Goal: Leave review/rating: Leave review/rating

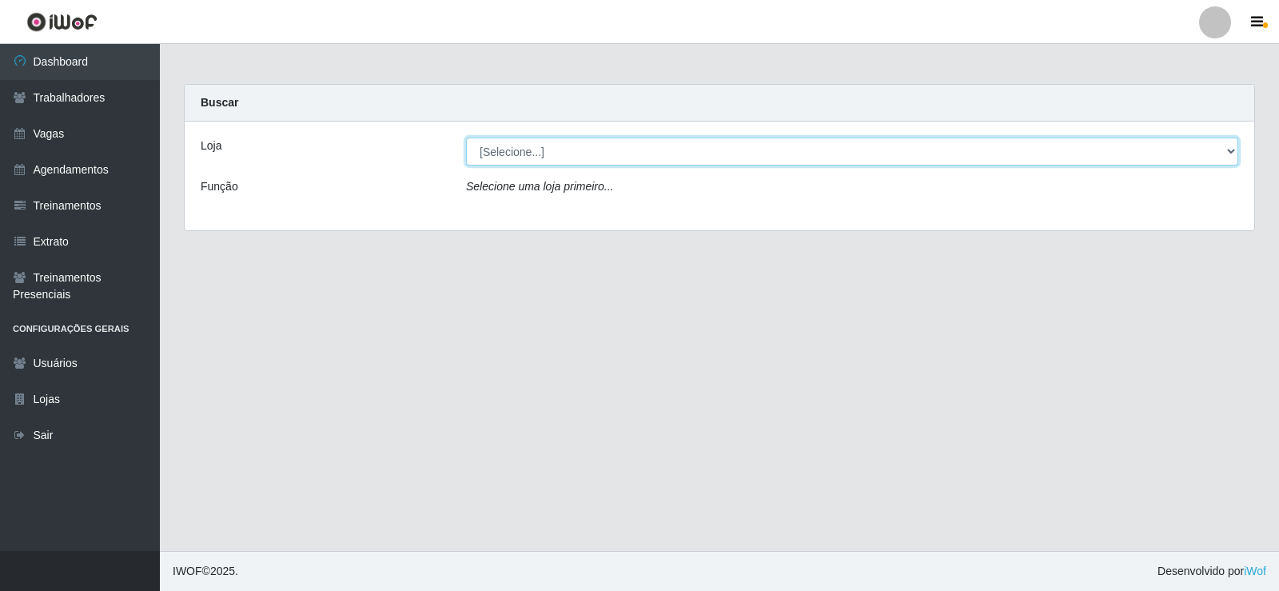
click at [696, 145] on select "[Selecione...] Necão Restaurante" at bounding box center [852, 151] width 772 height 28
select select "334"
click at [466, 137] on select "[Selecione...] Necão Restaurante" at bounding box center [852, 151] width 772 height 28
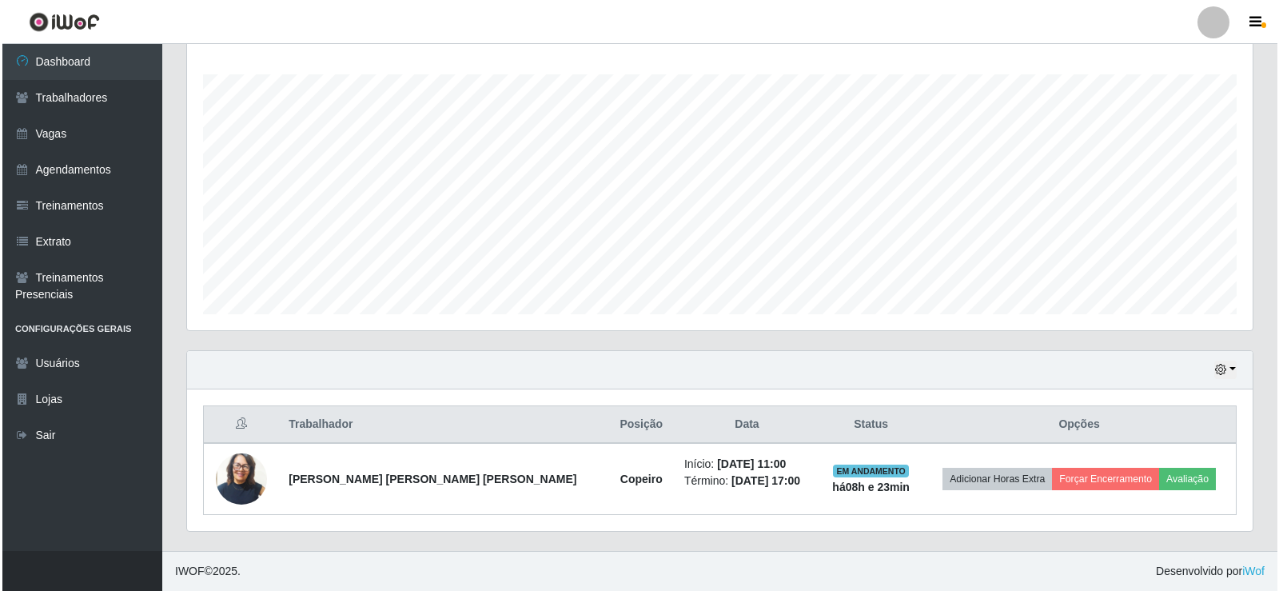
scroll to position [332, 1065]
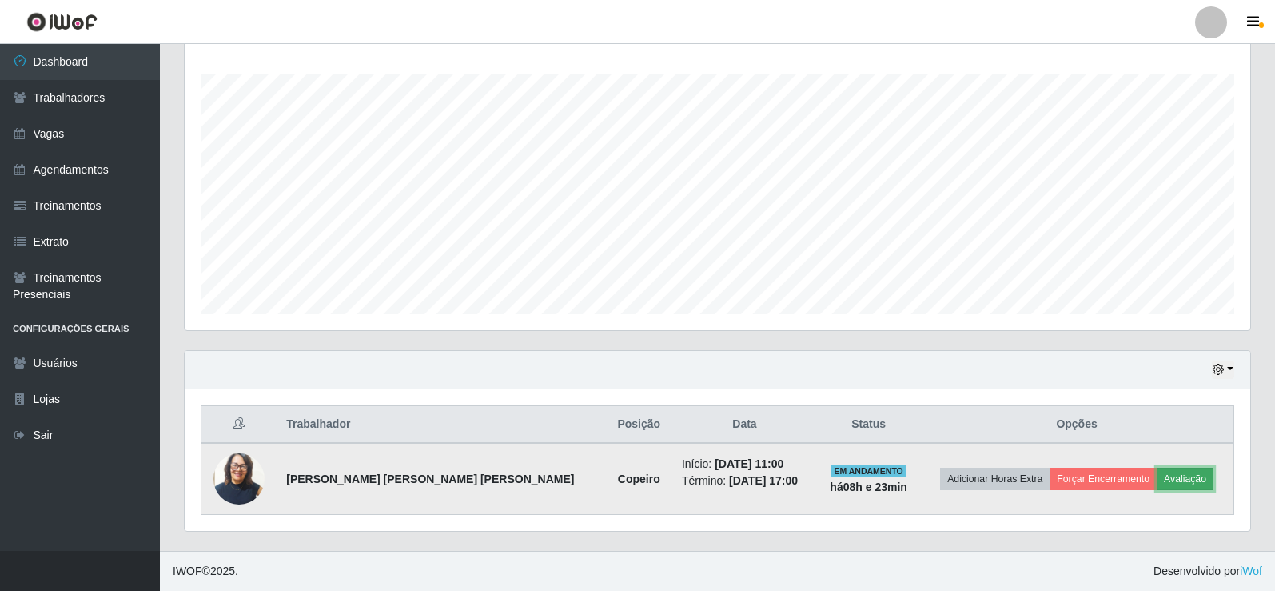
click at [1165, 488] on button "Avaliação" at bounding box center [1185, 479] width 57 height 22
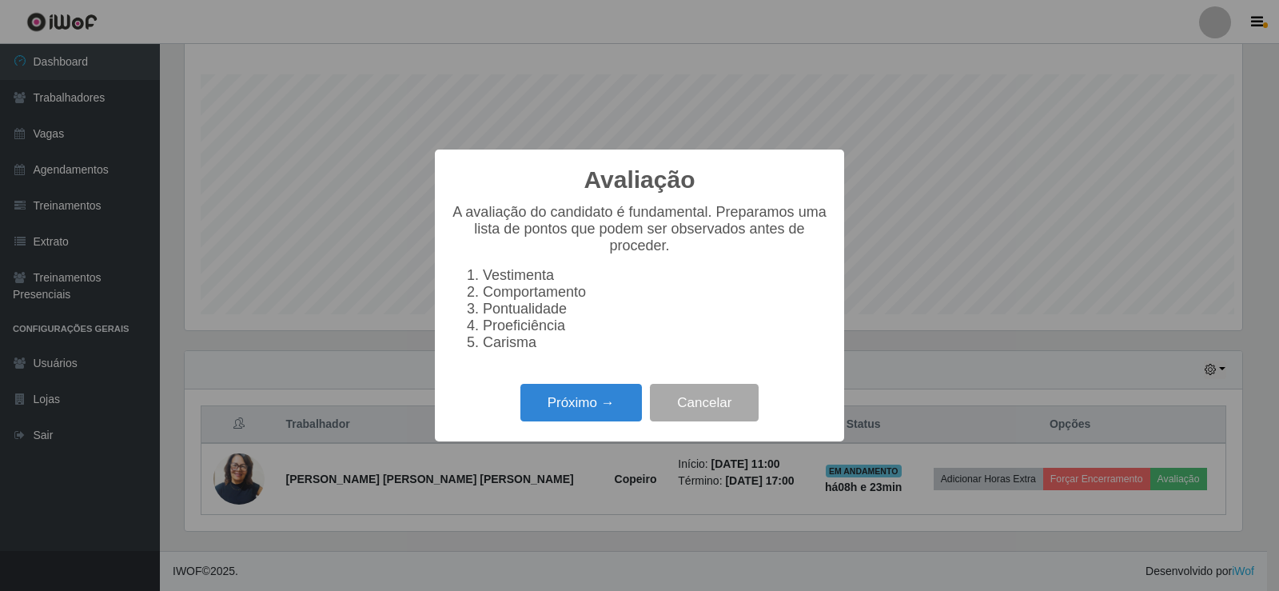
scroll to position [332, 1057]
click at [607, 410] on button "Próximo →" at bounding box center [580, 403] width 121 height 38
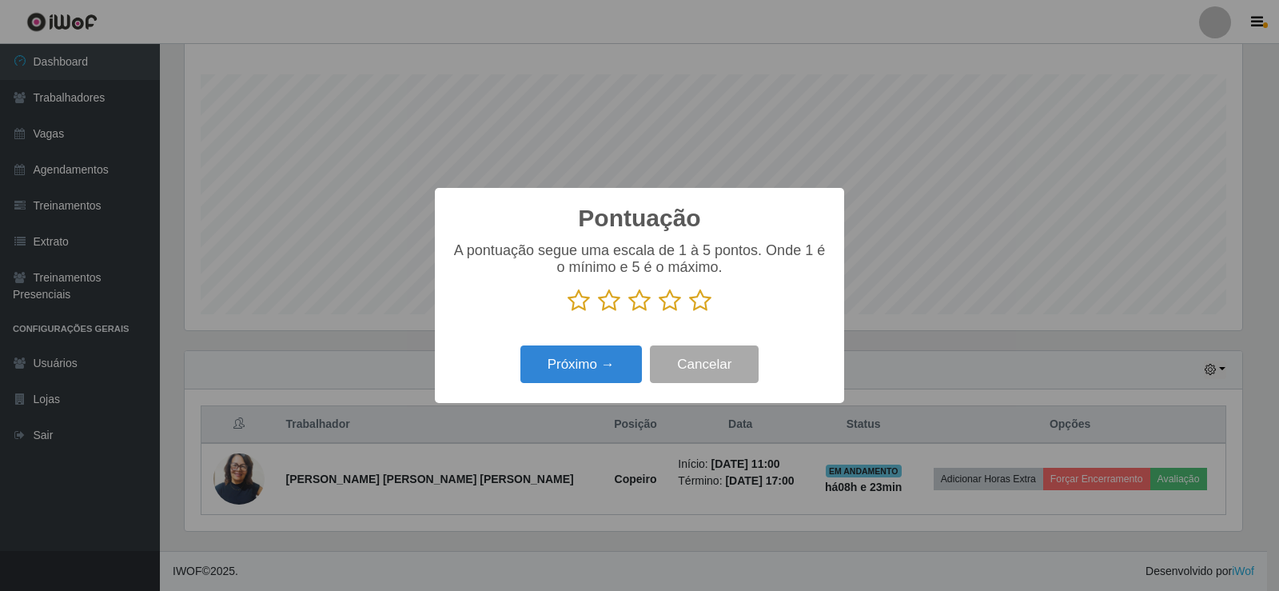
click at [705, 309] on icon at bounding box center [700, 301] width 22 height 24
click at [689, 313] on input "radio" at bounding box center [689, 313] width 0 height 0
click at [604, 358] on button "Próximo →" at bounding box center [580, 364] width 121 height 38
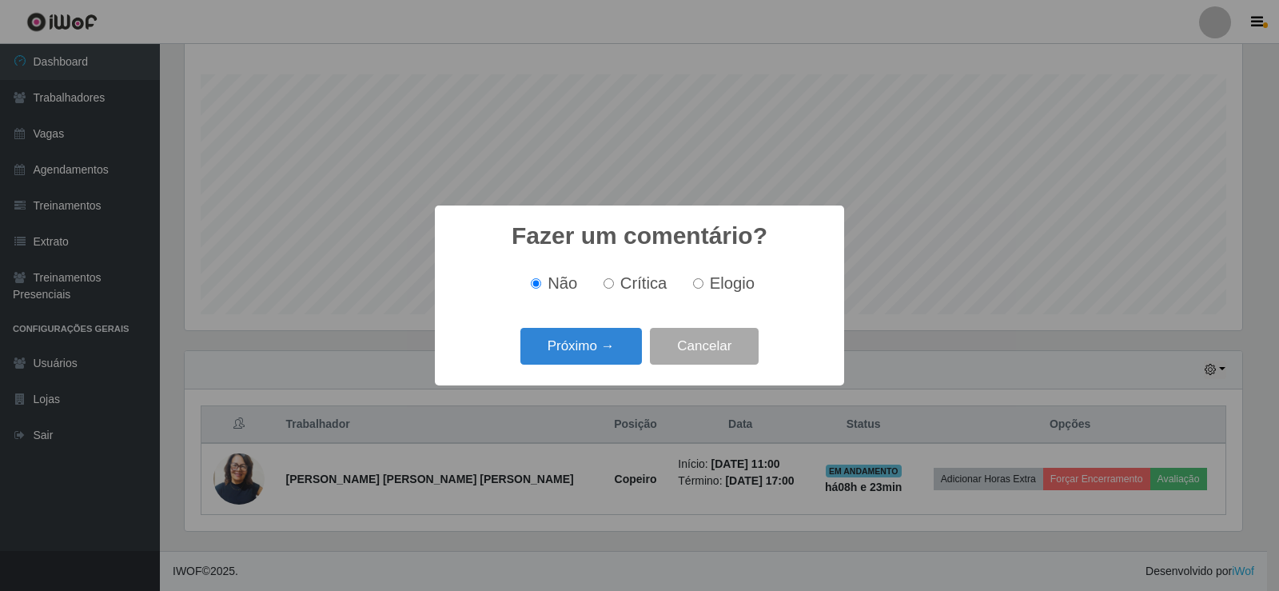
click at [604, 358] on button "Próximo →" at bounding box center [580, 347] width 121 height 38
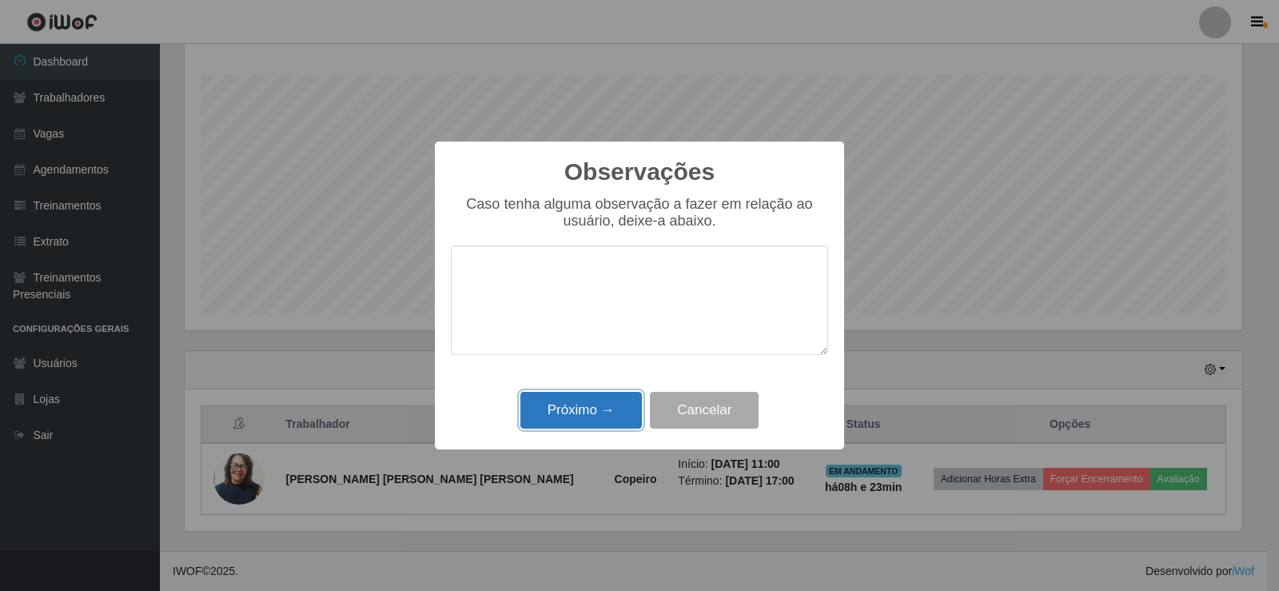
click at [591, 410] on button "Próximo →" at bounding box center [580, 411] width 121 height 38
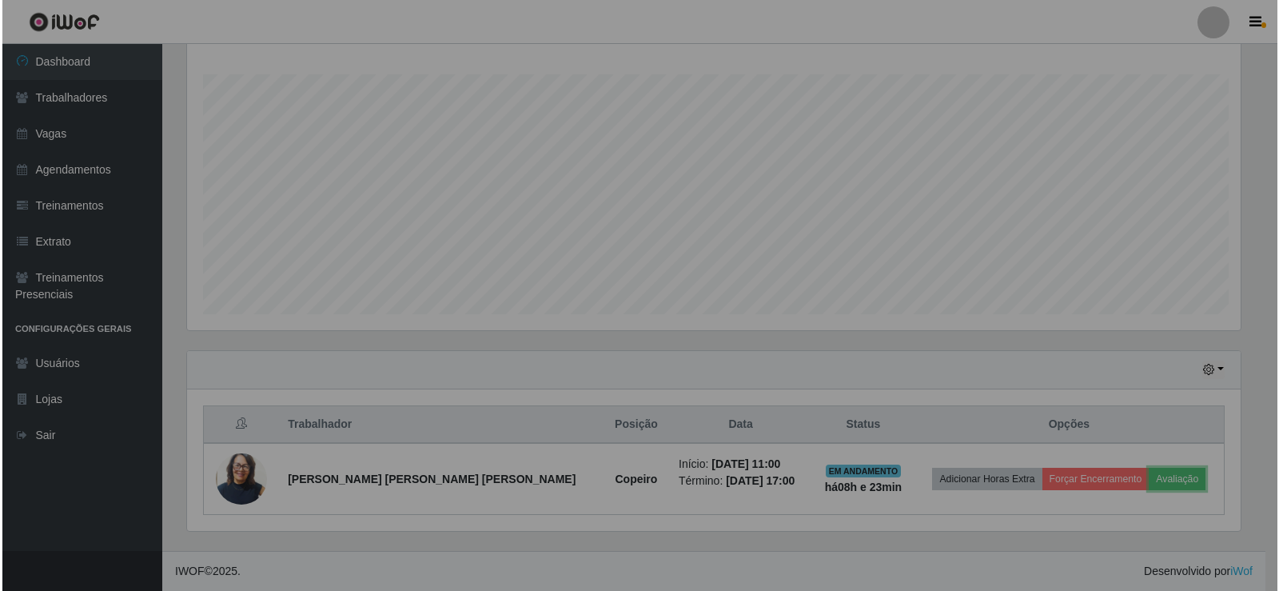
scroll to position [332, 1065]
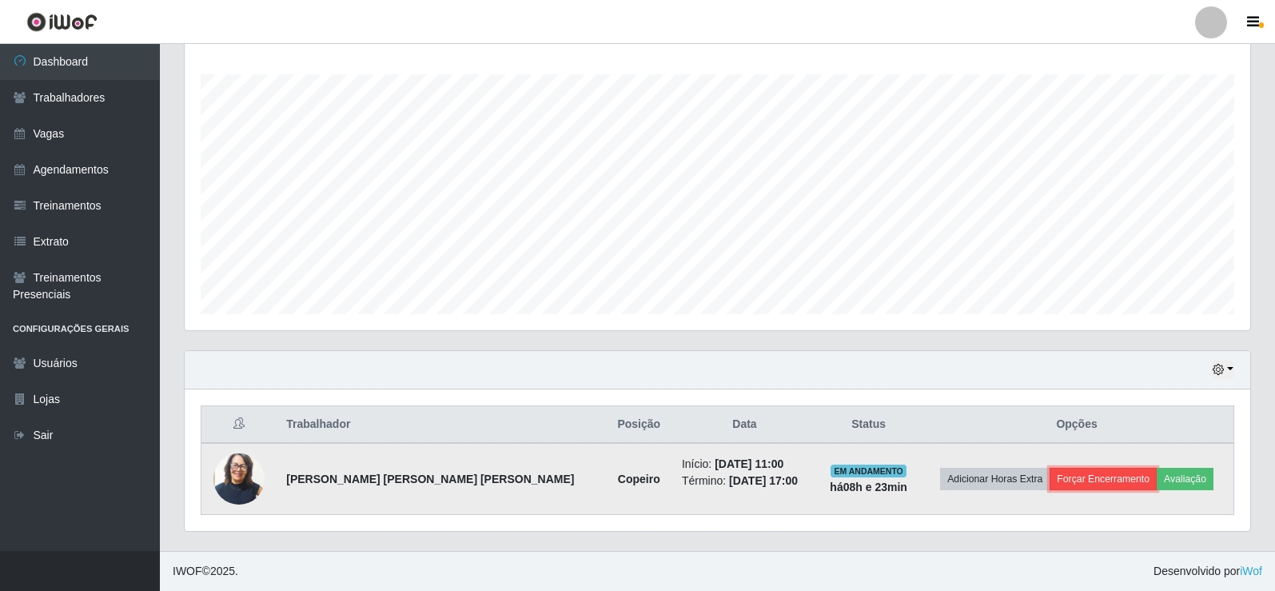
click at [1061, 468] on button "Forçar Encerramento" at bounding box center [1102, 479] width 107 height 22
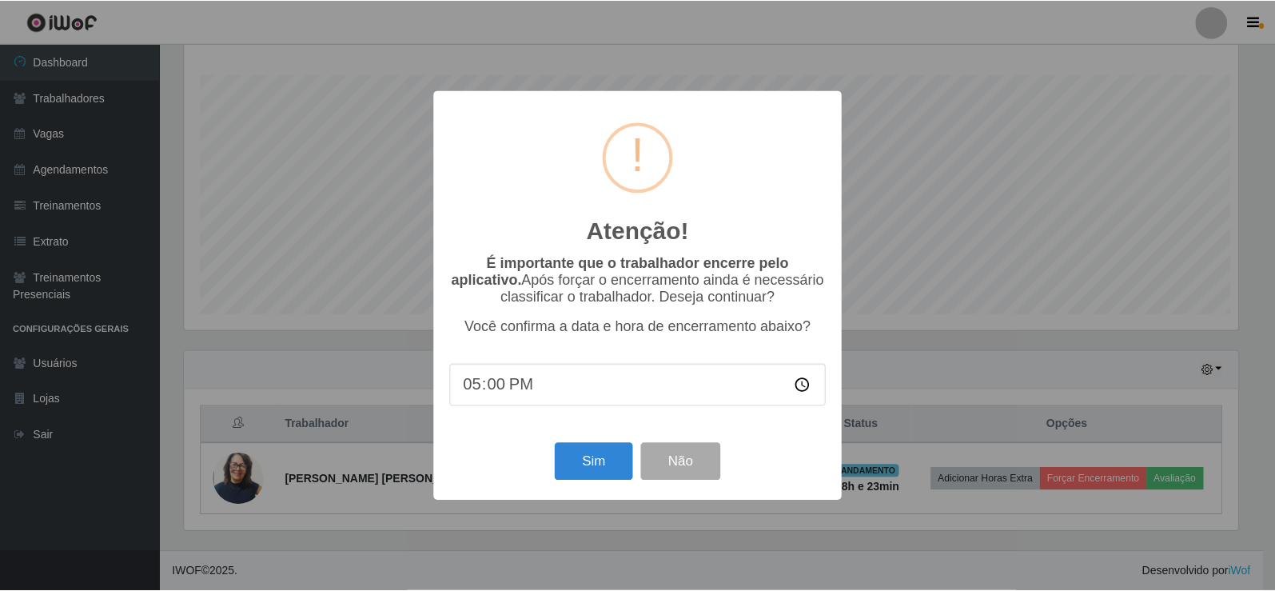
scroll to position [332, 1057]
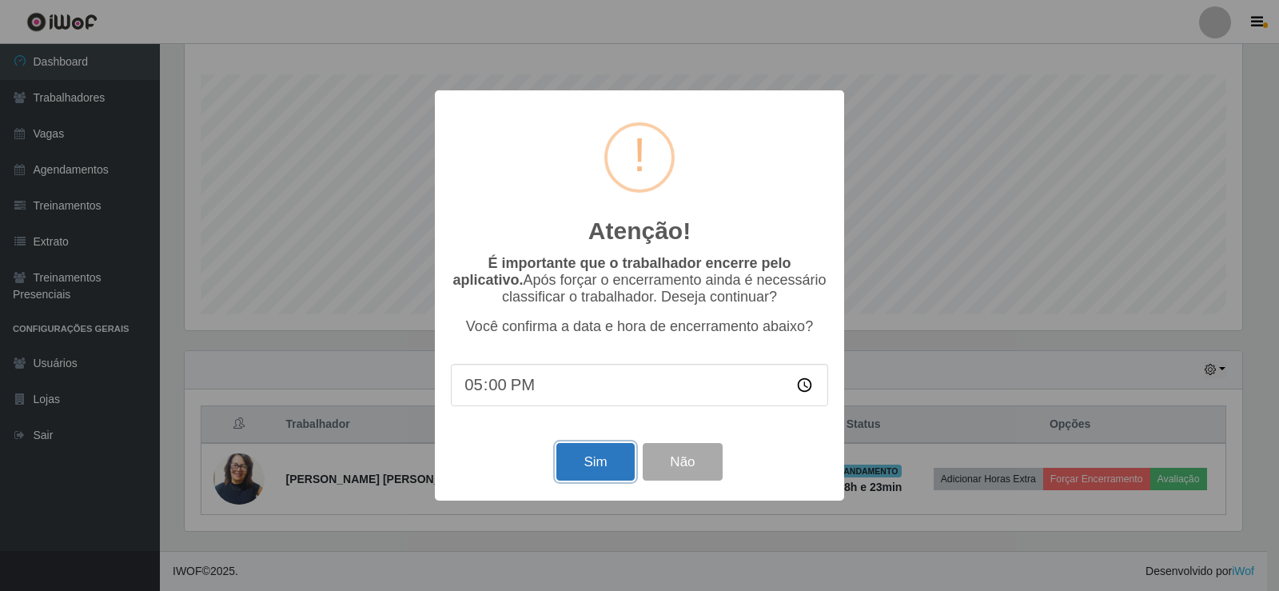
click at [599, 461] on button "Sim" at bounding box center [595, 462] width 78 height 38
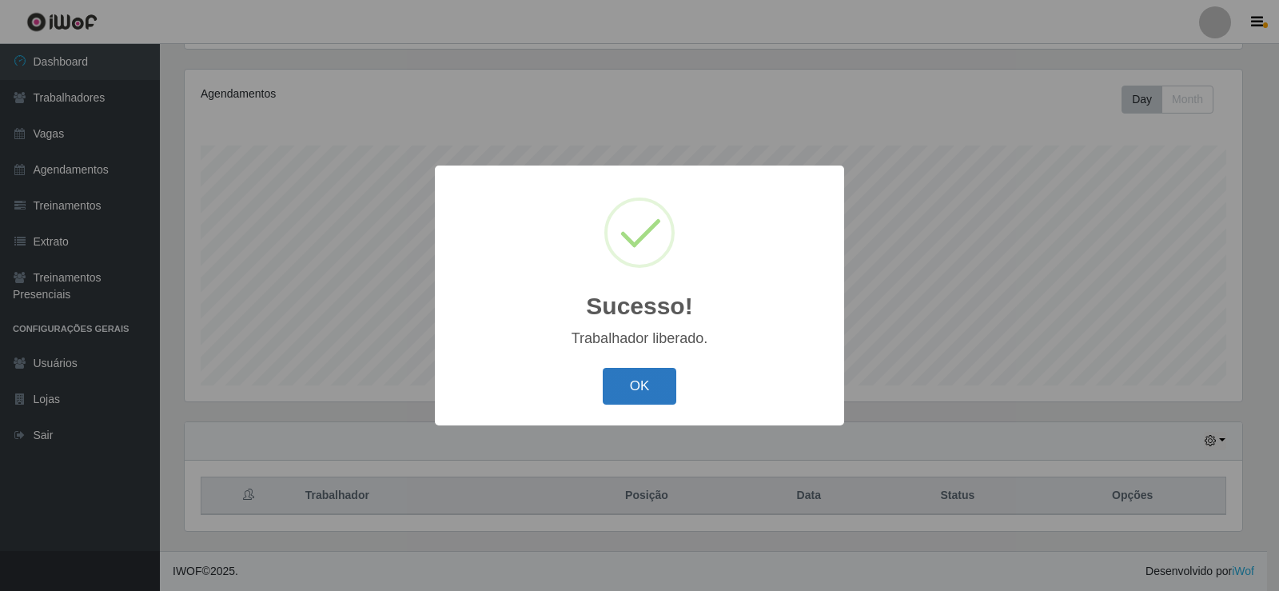
click at [666, 390] on button "OK" at bounding box center [640, 387] width 74 height 38
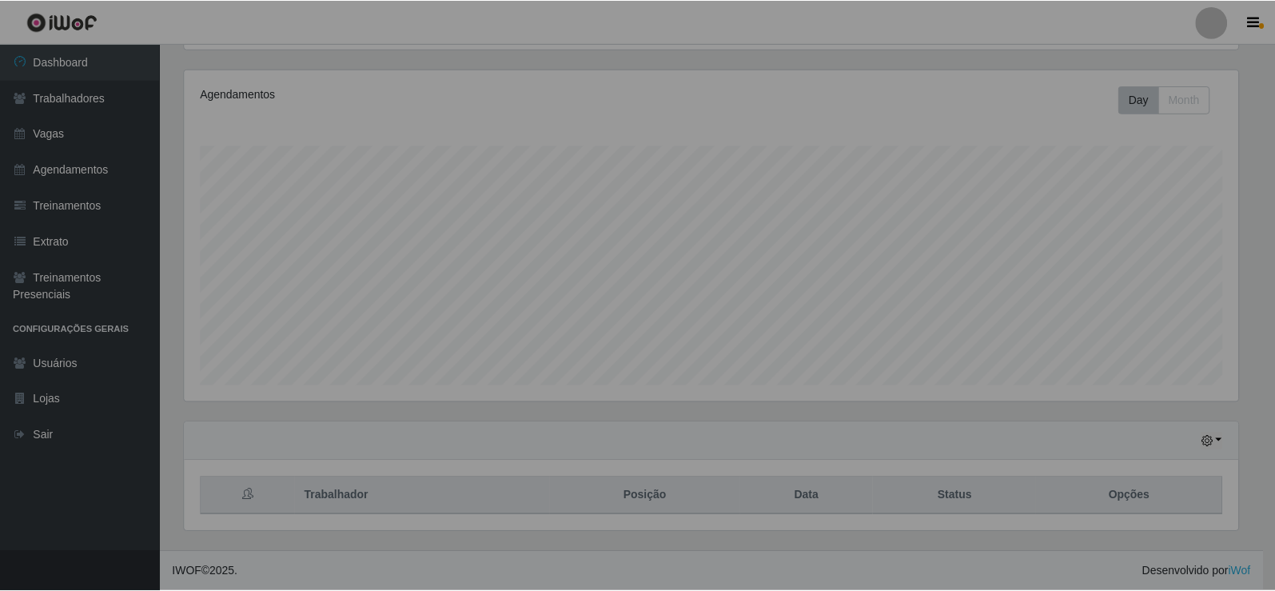
scroll to position [332, 1065]
